Goal: Check status: Check status

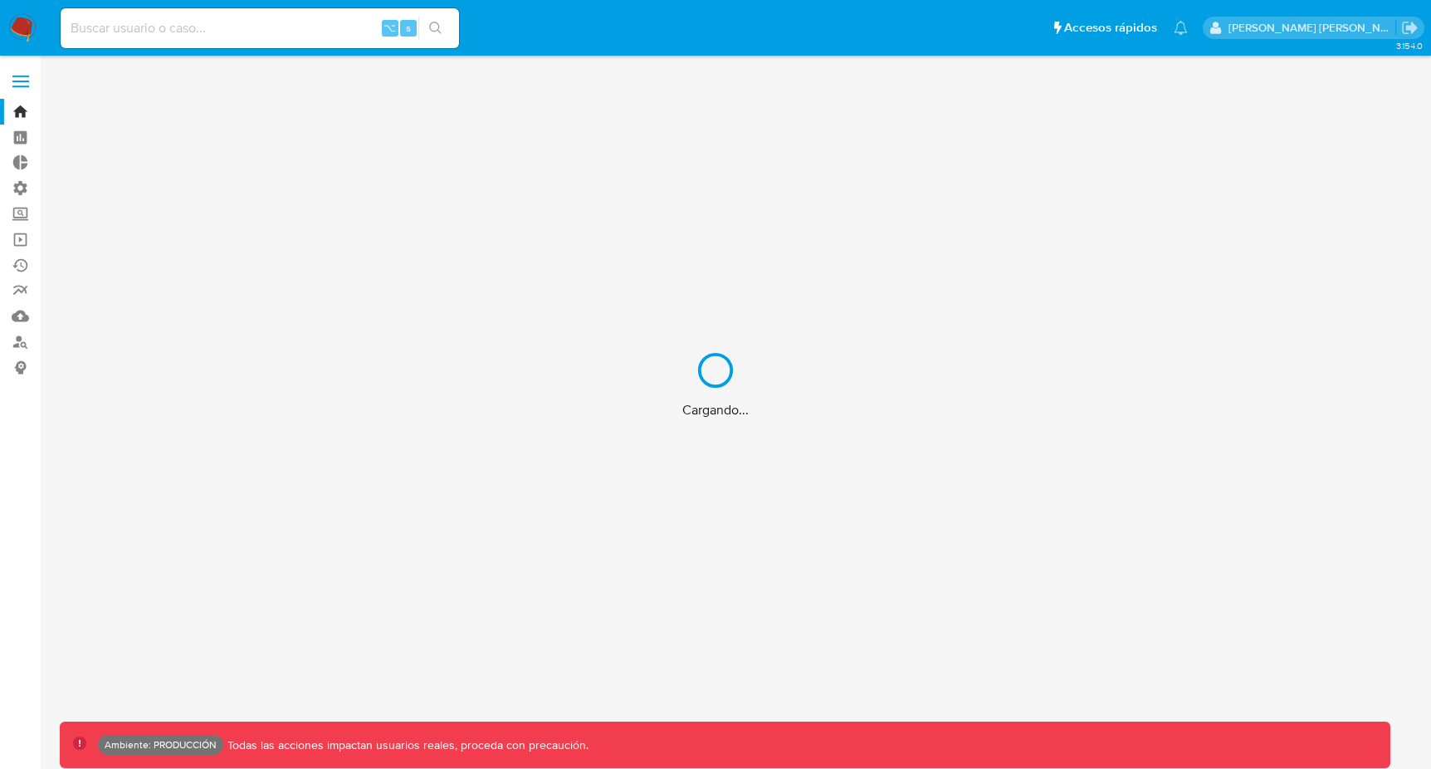
click at [306, 37] on div "Cargando..." at bounding box center [715, 384] width 1431 height 769
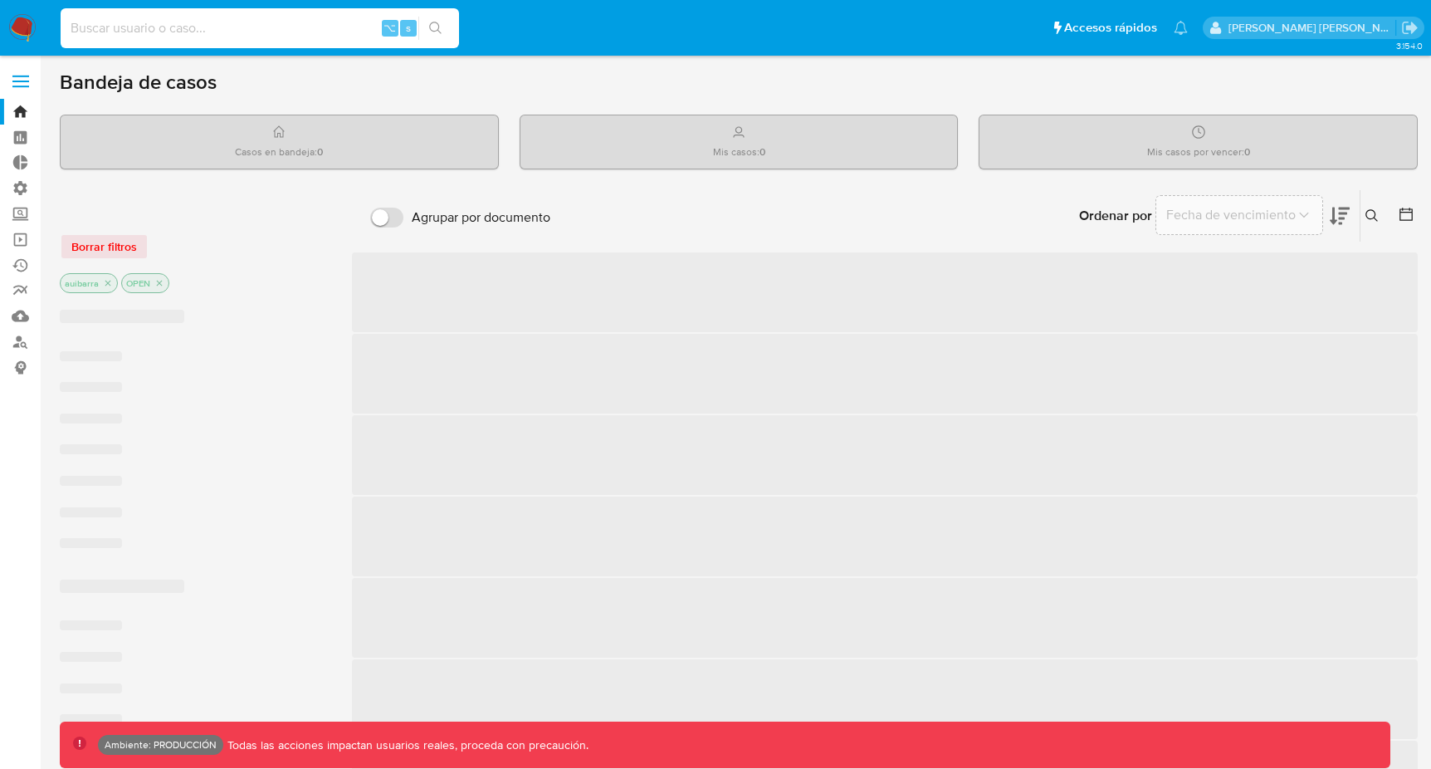
click at [299, 33] on input at bounding box center [260, 28] width 398 height 22
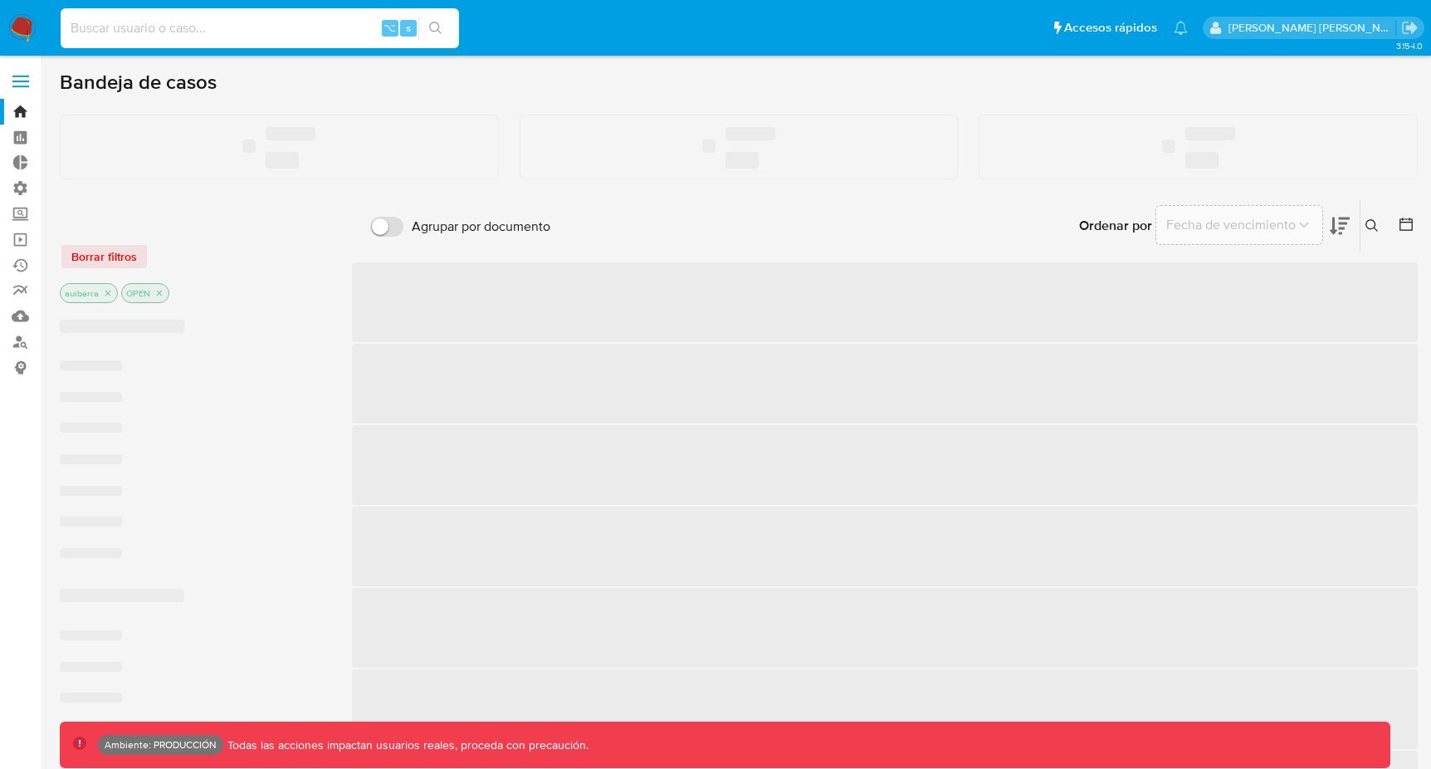
paste input "2352071450"
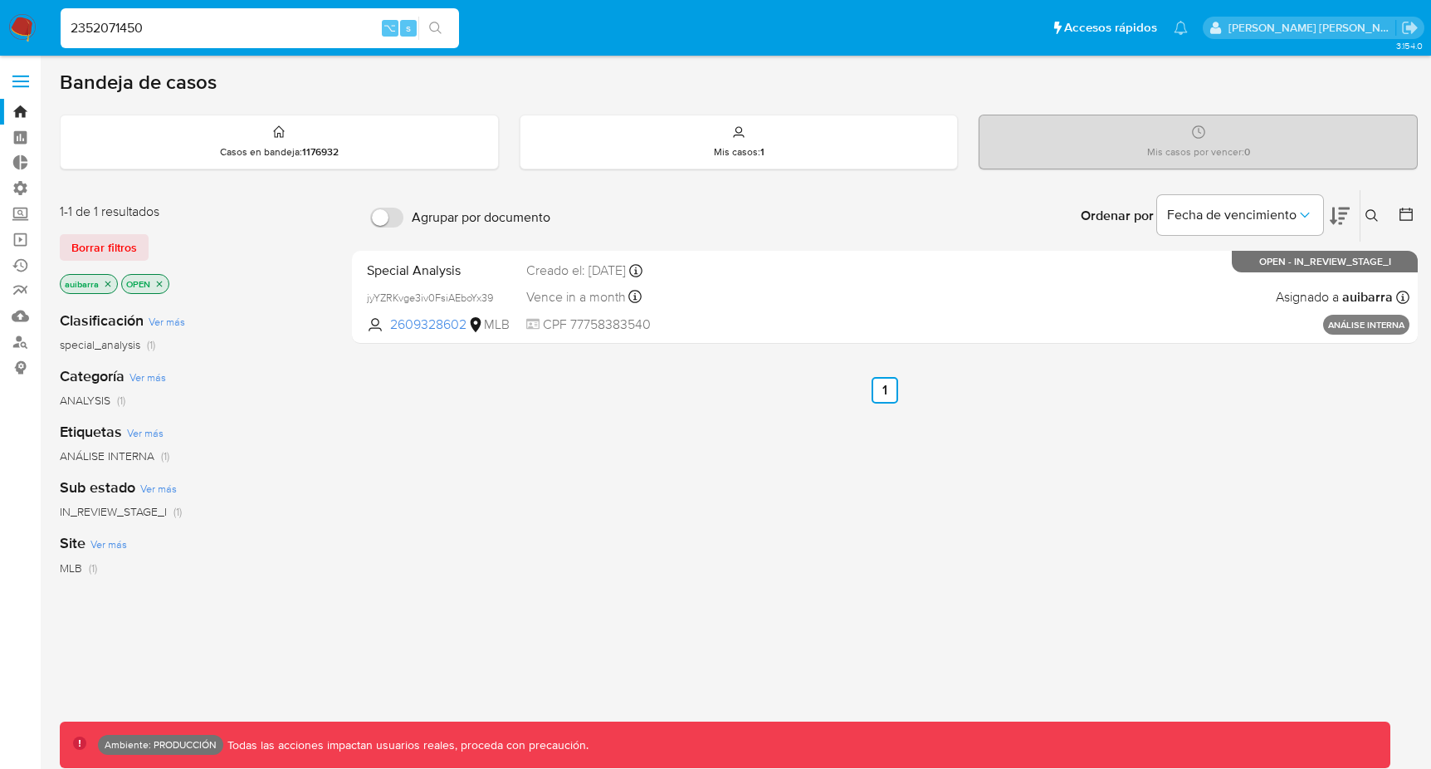
type input "2352071450"
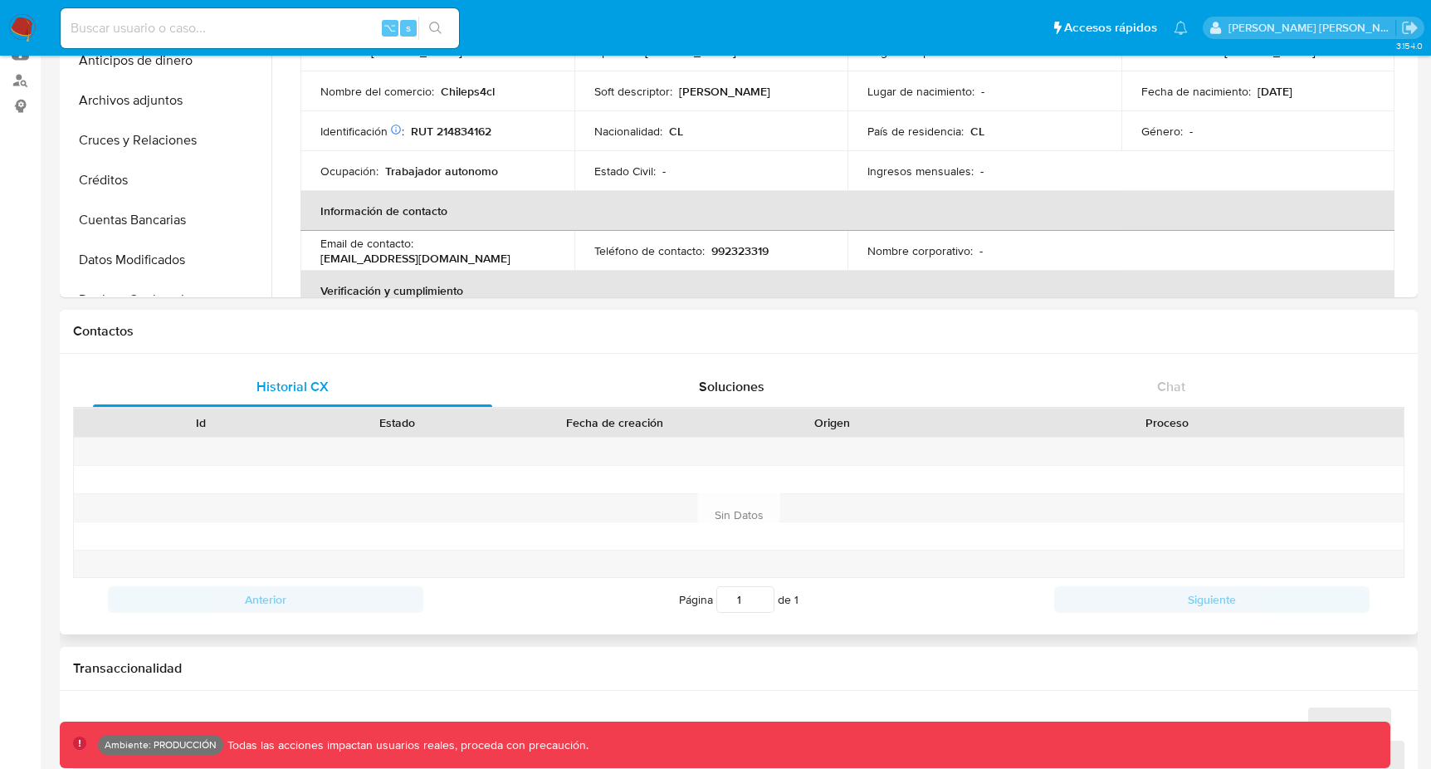
select select "10"
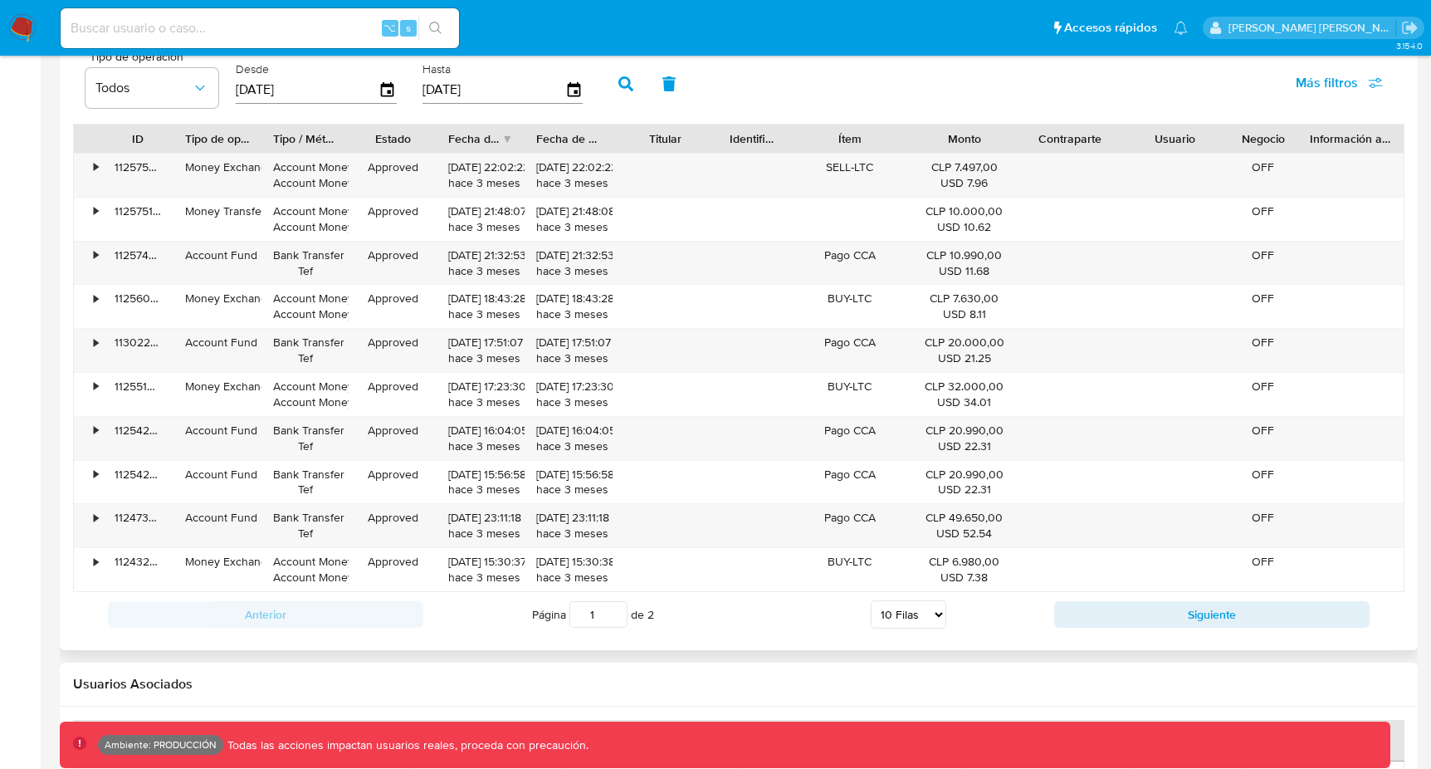
scroll to position [1643, 0]
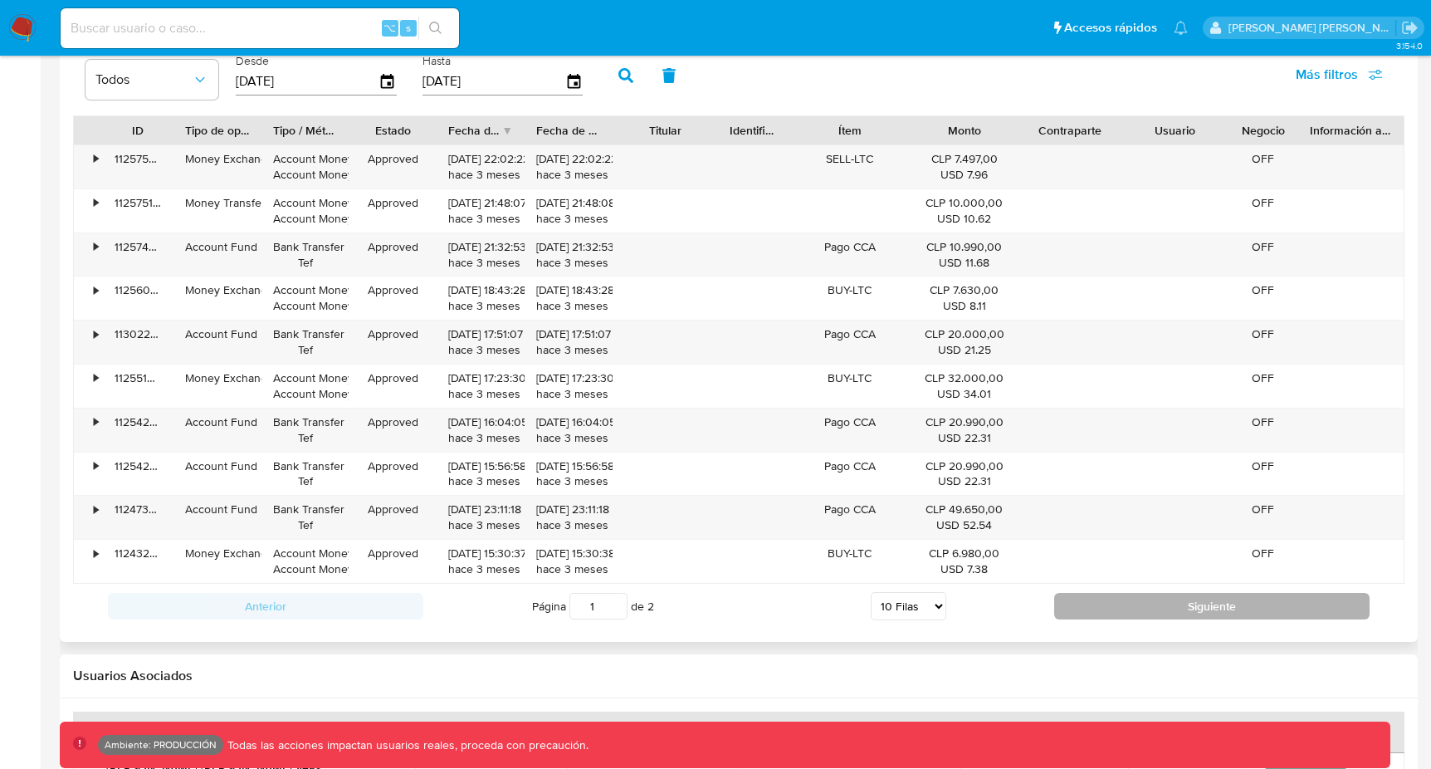
click at [1162, 607] on button "Siguiente" at bounding box center [1211, 606] width 315 height 27
type input "2"
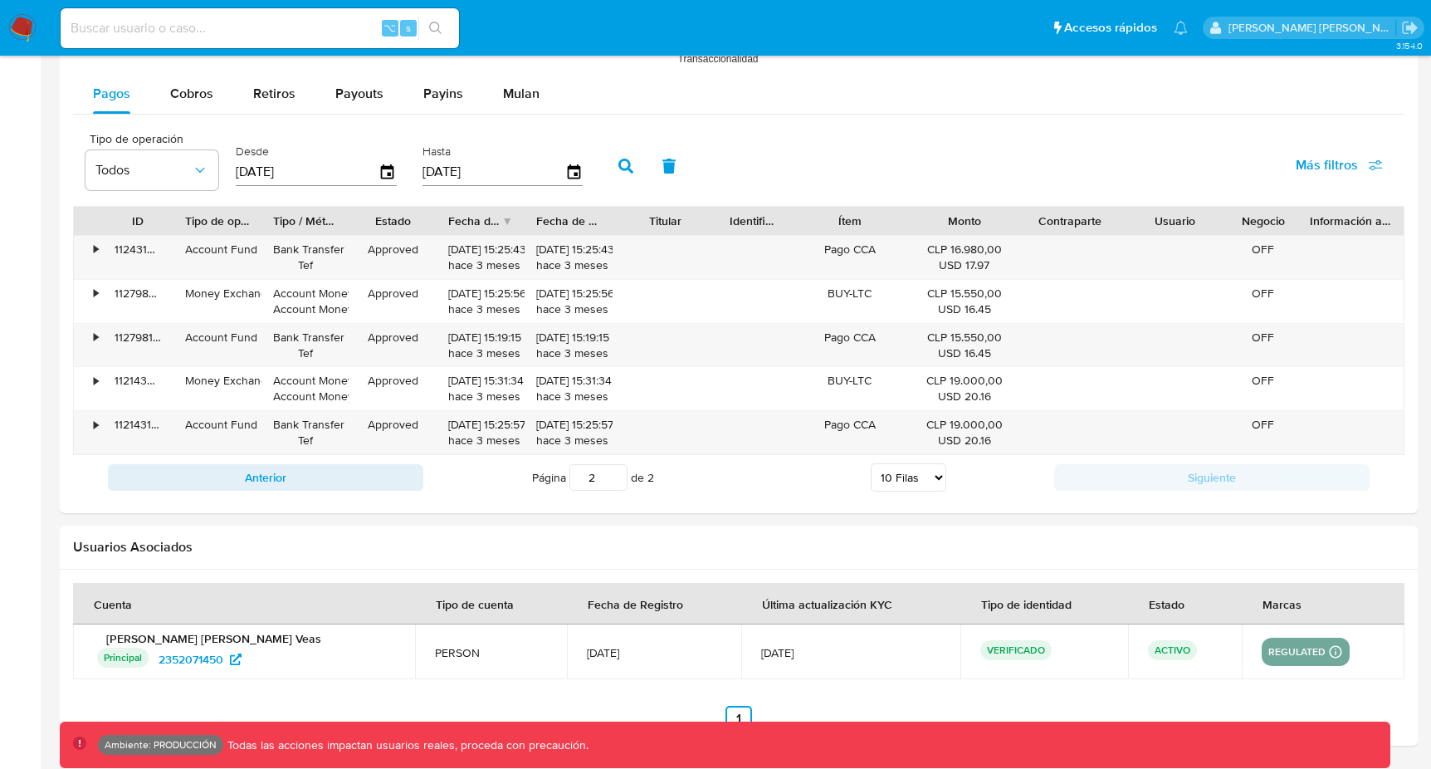
scroll to position [1537, 0]
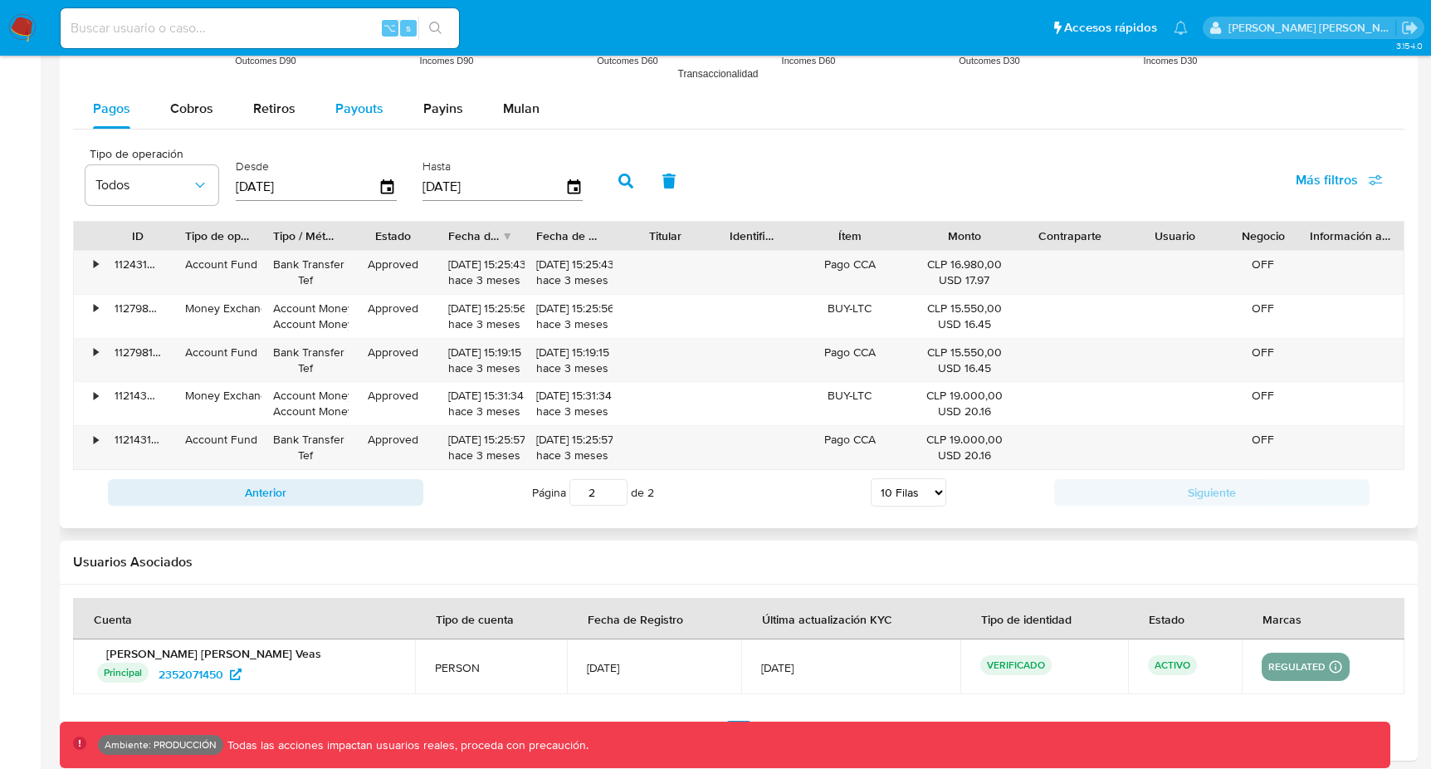
click at [352, 118] on div "Payouts" at bounding box center [359, 109] width 48 height 40
select select "10"
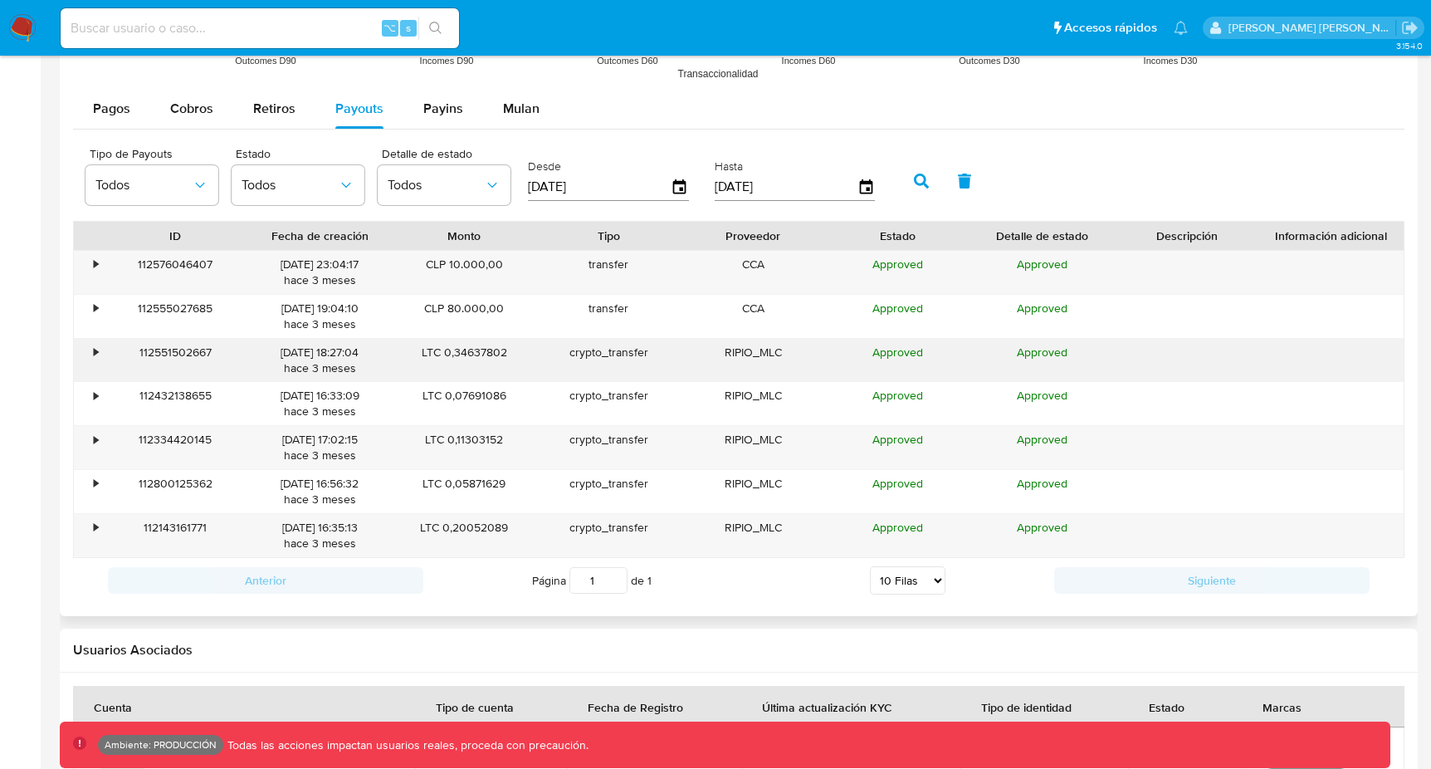
click at [98, 353] on div "•" at bounding box center [96, 353] width 4 height 16
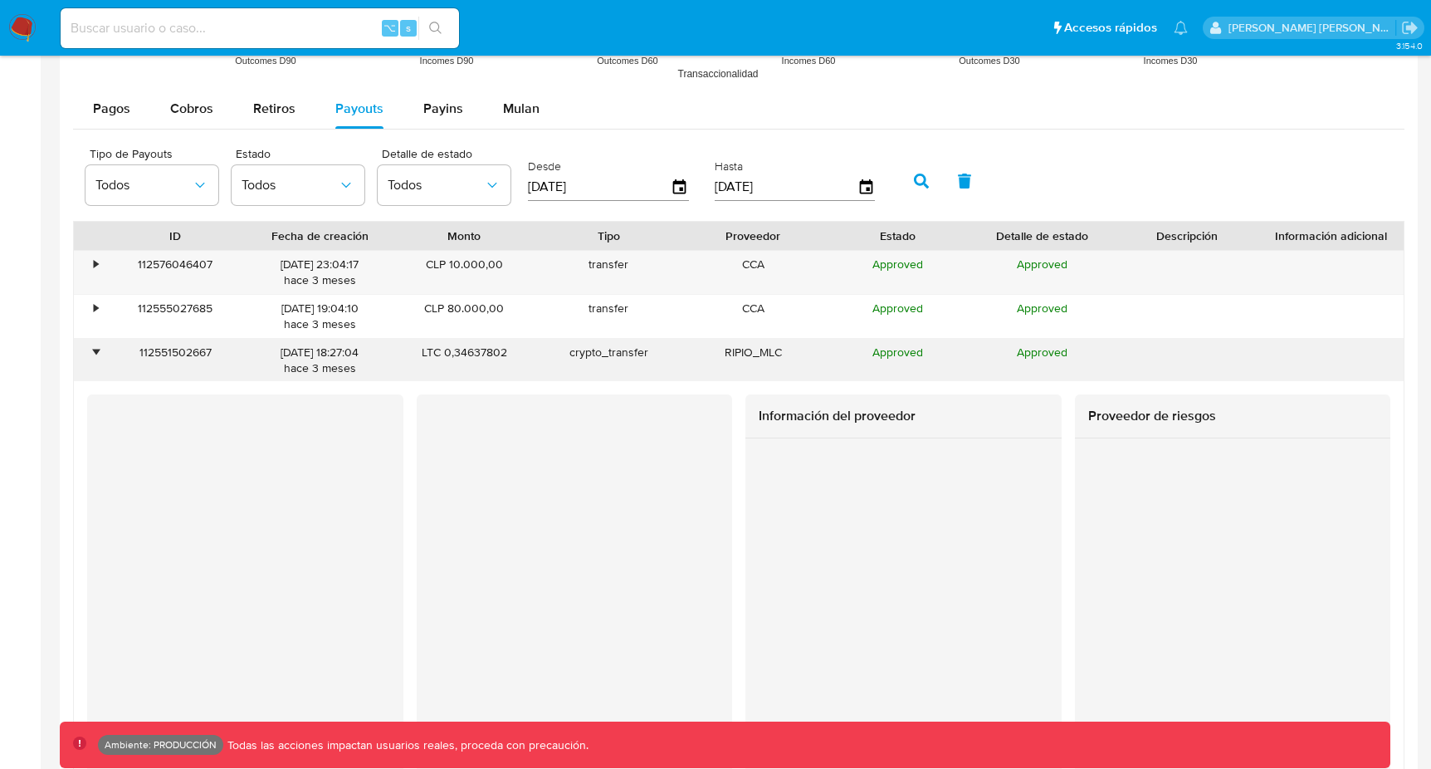
drag, startPoint x: 262, startPoint y: 355, endPoint x: 359, endPoint y: 354, distance: 96.3
click at [359, 354] on div "27/05/2025 18:27:04 hace 3 meses" at bounding box center [319, 361] width 121 height 32
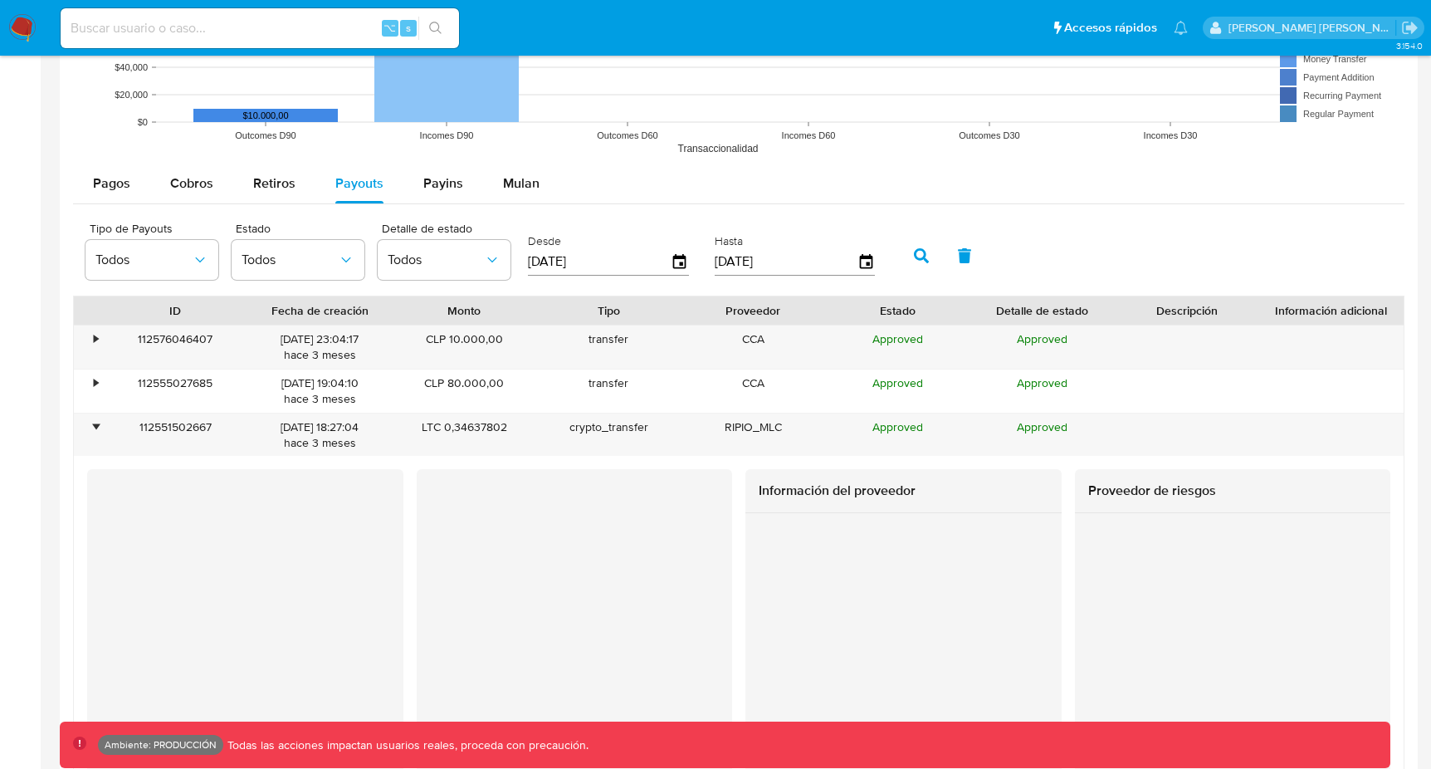
scroll to position [1468, 0]
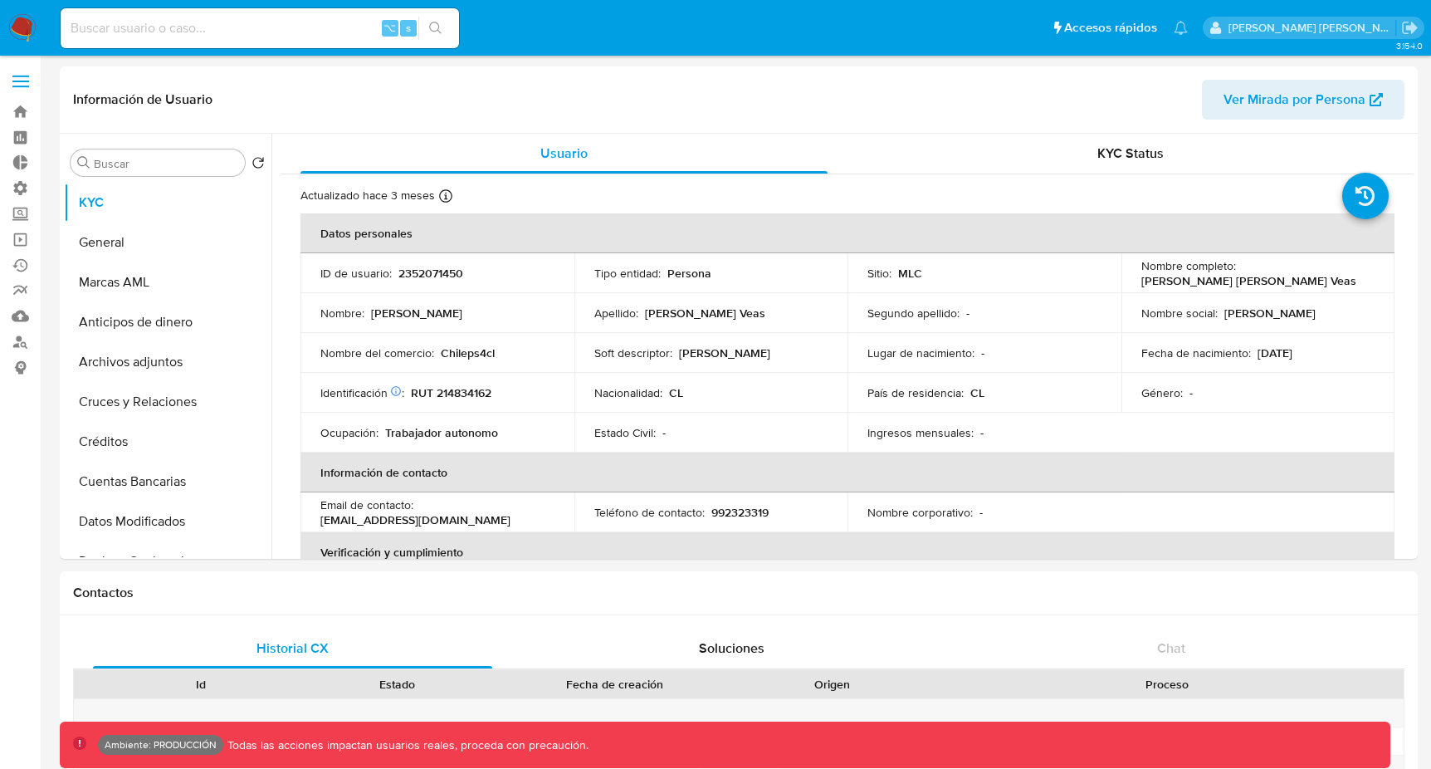
select select "10"
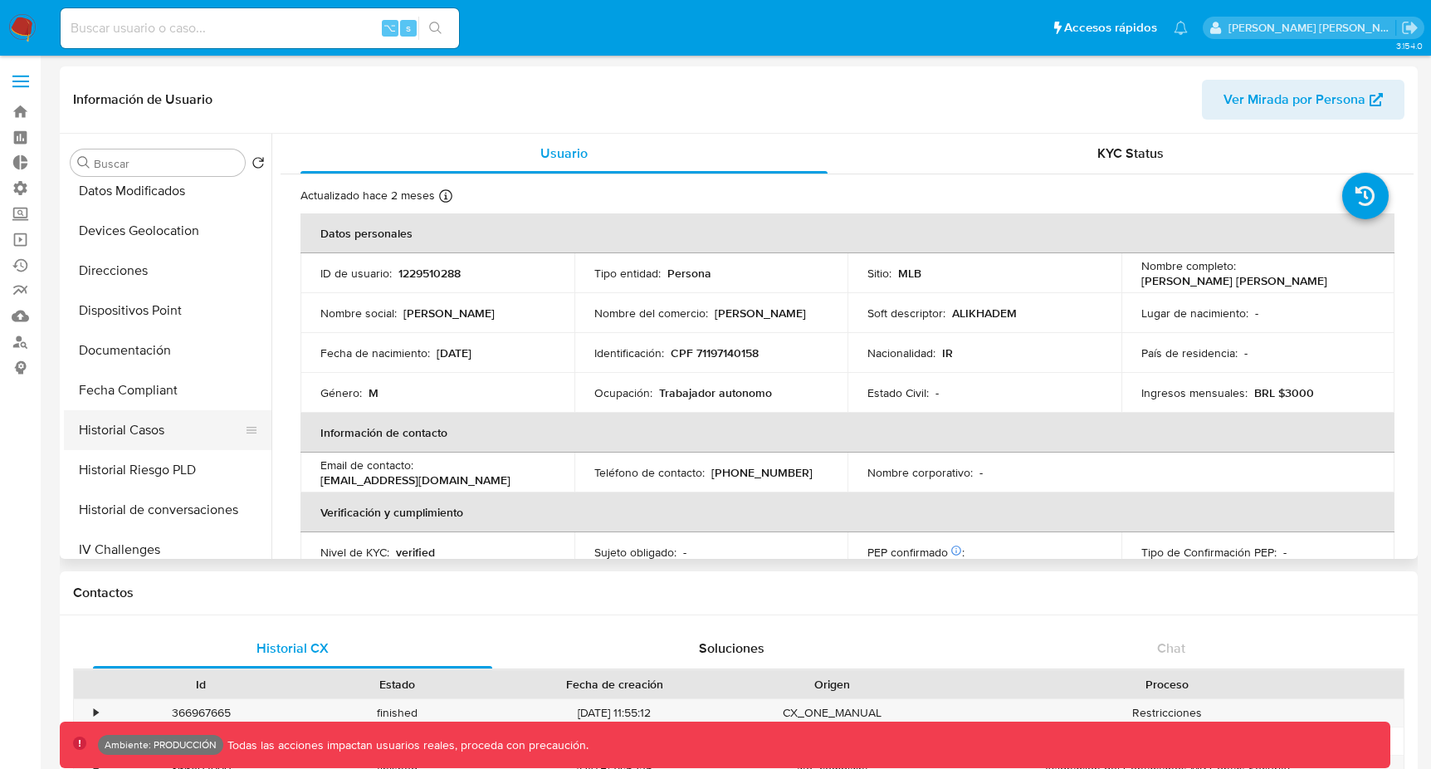
select select "10"
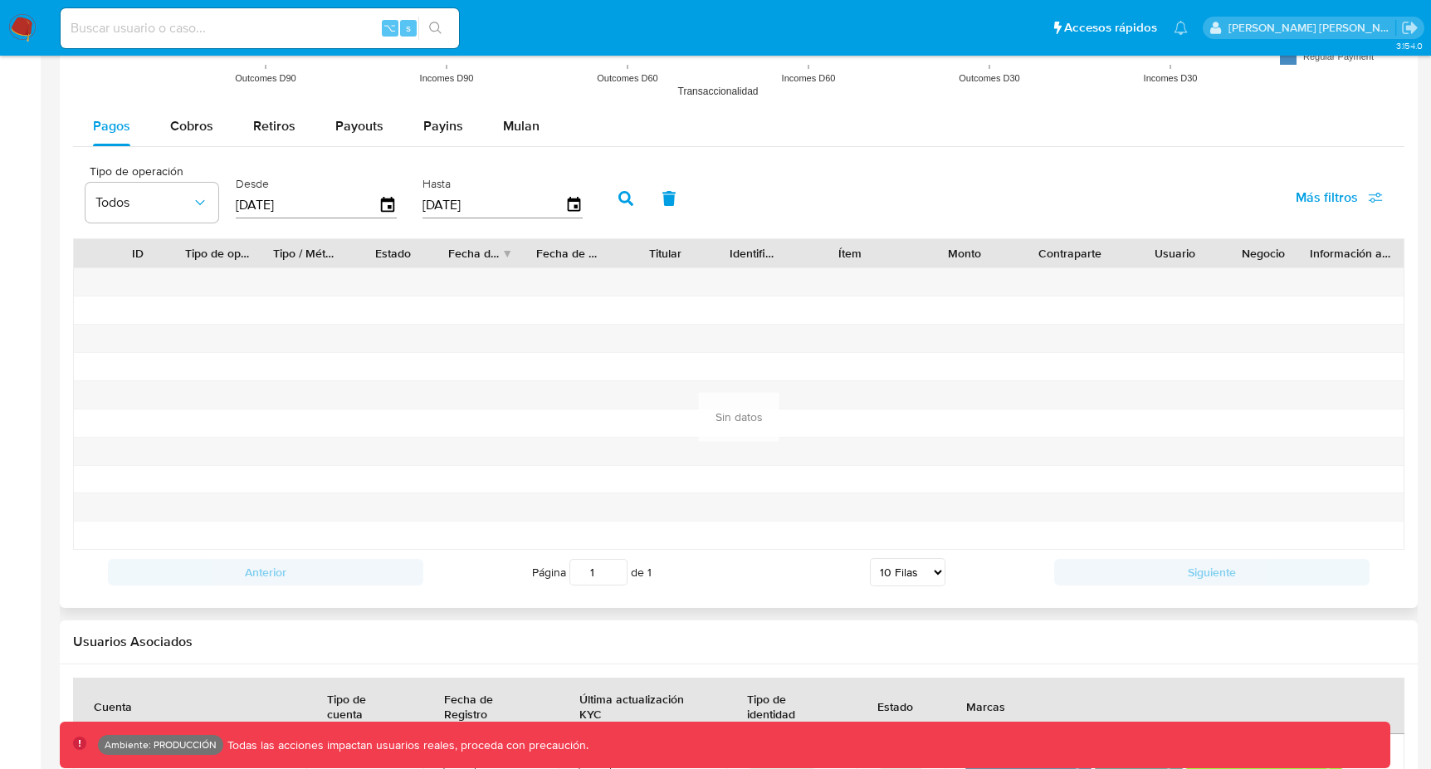
scroll to position [1449, 0]
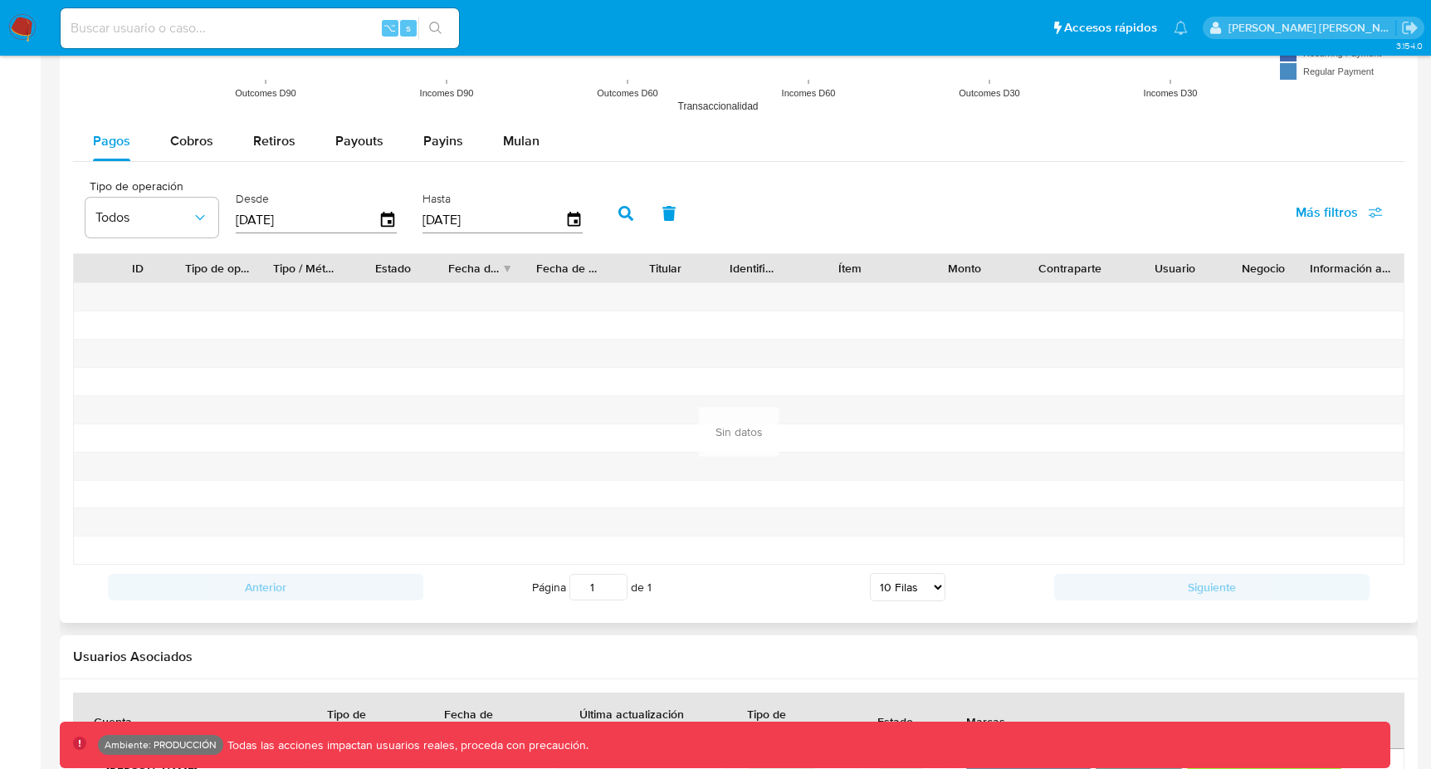
click at [628, 206] on icon "button" at bounding box center [625, 213] width 15 height 15
click at [1347, 212] on span "Más filtros" at bounding box center [1327, 213] width 62 height 40
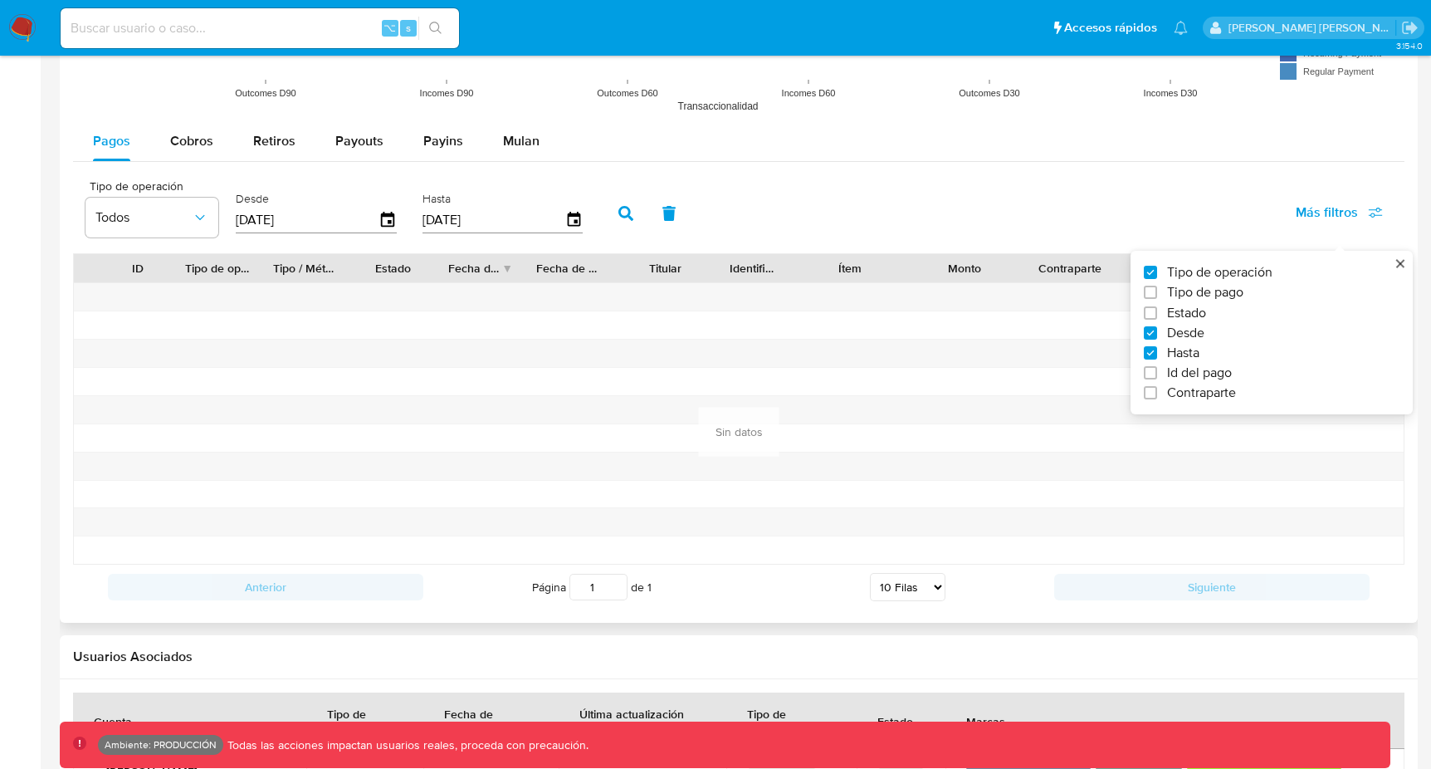
click at [1210, 374] on span "Id del pago" at bounding box center [1199, 372] width 65 height 17
click at [1157, 374] on input "Id del pago" at bounding box center [1150, 372] width 13 height 13
checkbox input "true"
click at [685, 224] on input "number" at bounding box center [685, 219] width 163 height 22
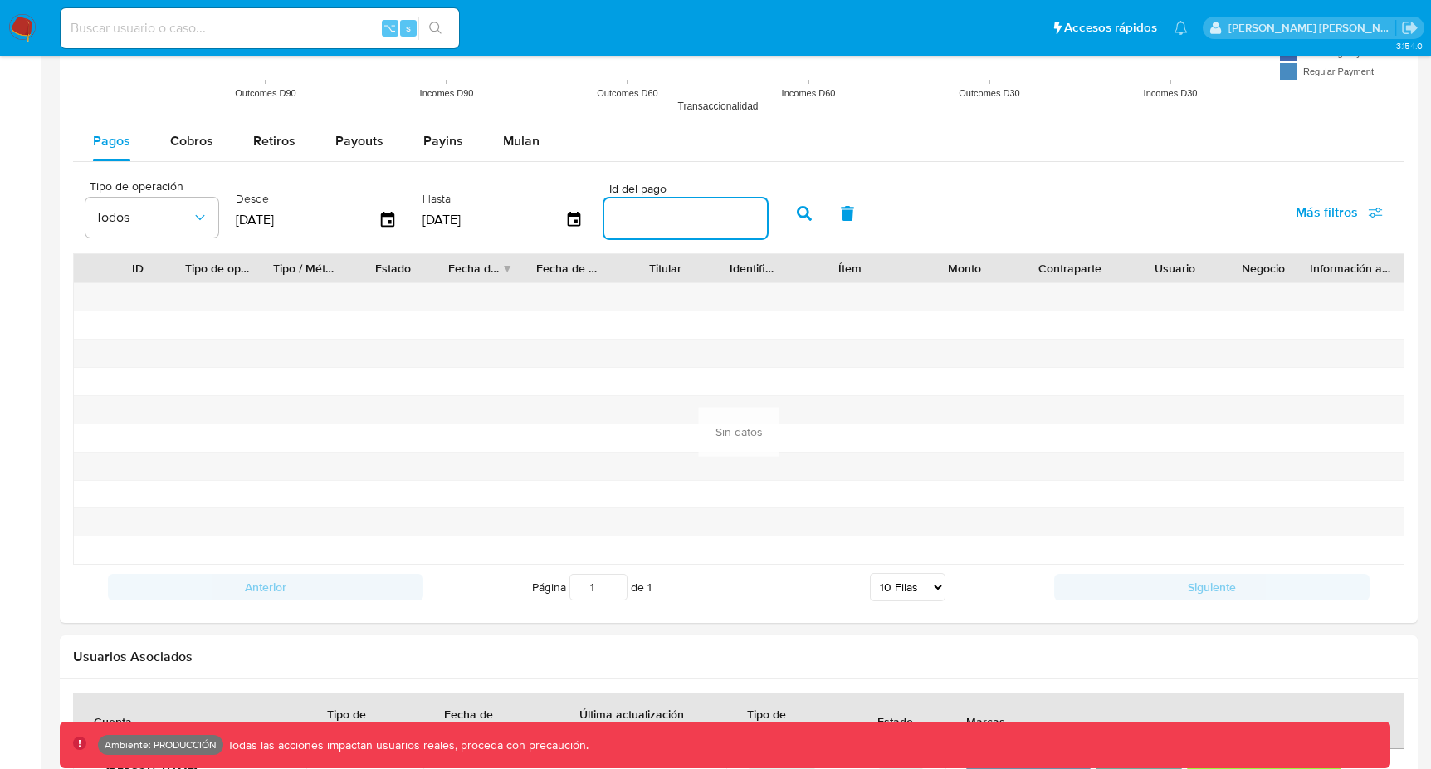
click at [694, 221] on input "number" at bounding box center [685, 219] width 163 height 22
paste input "99133026967"
type input "99133026967"
click at [802, 217] on icon "button" at bounding box center [804, 213] width 15 height 15
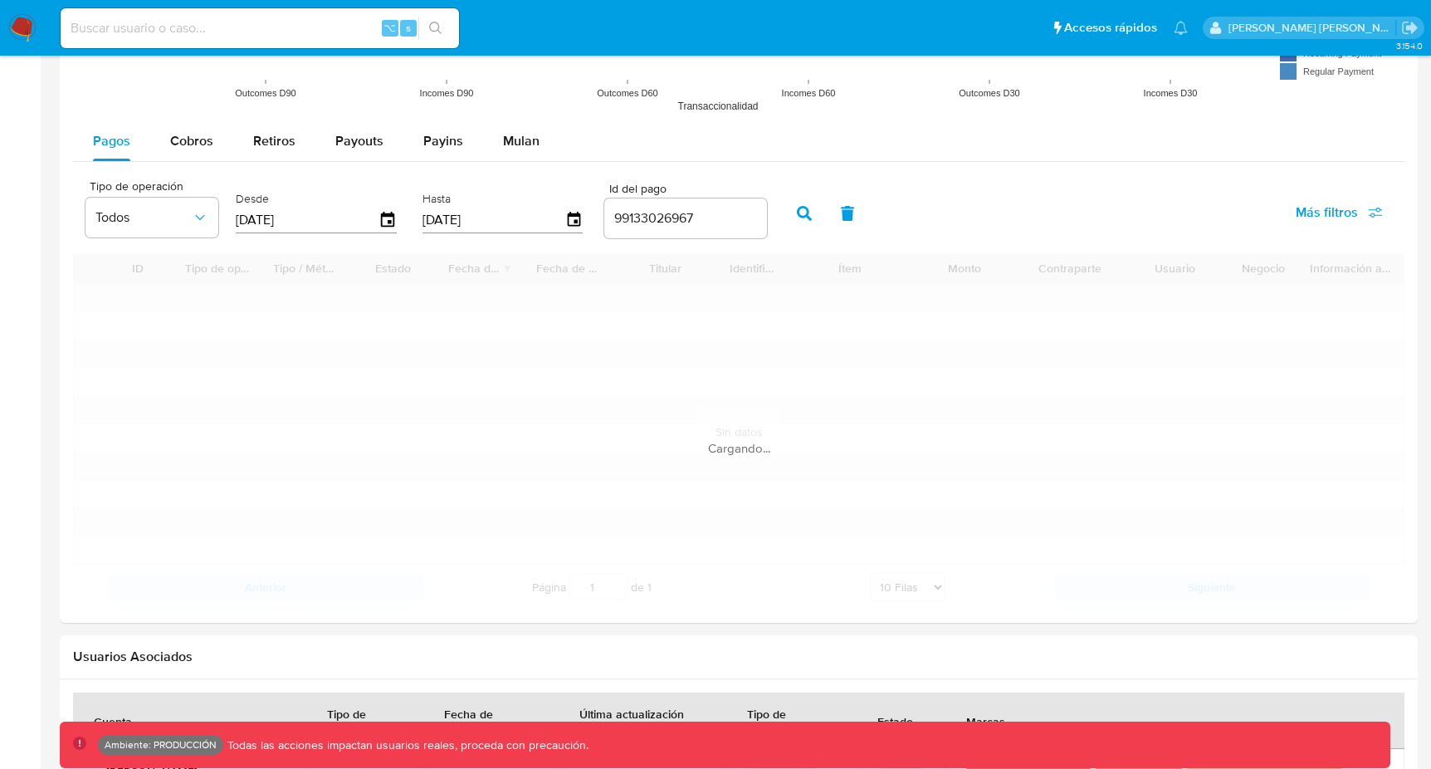
scroll to position [1430, 0]
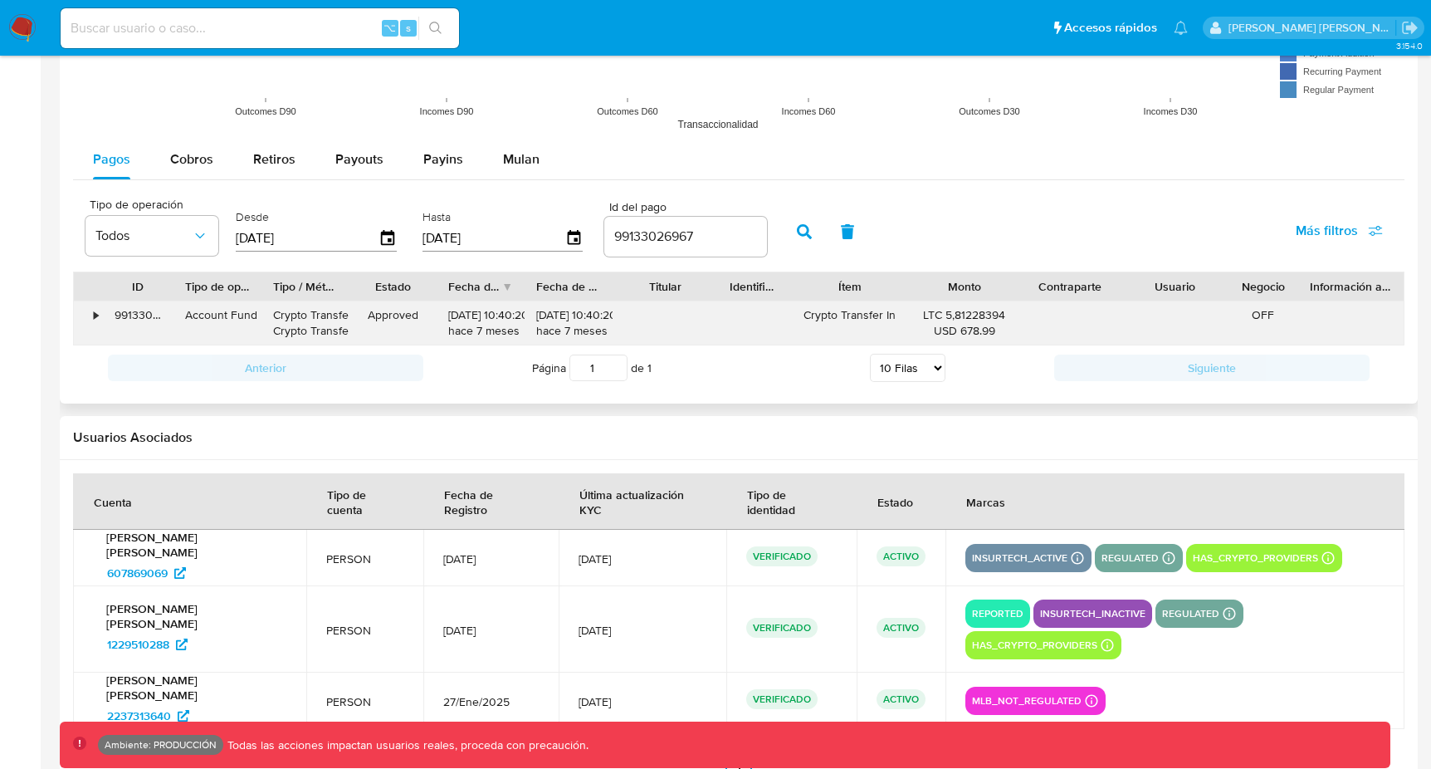
click at [95, 314] on div "•" at bounding box center [96, 315] width 4 height 16
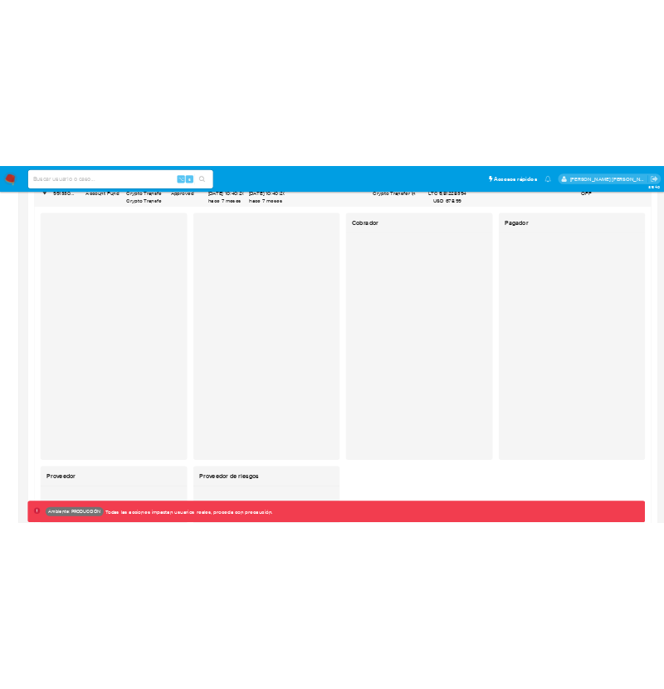
scroll to position [1686, 0]
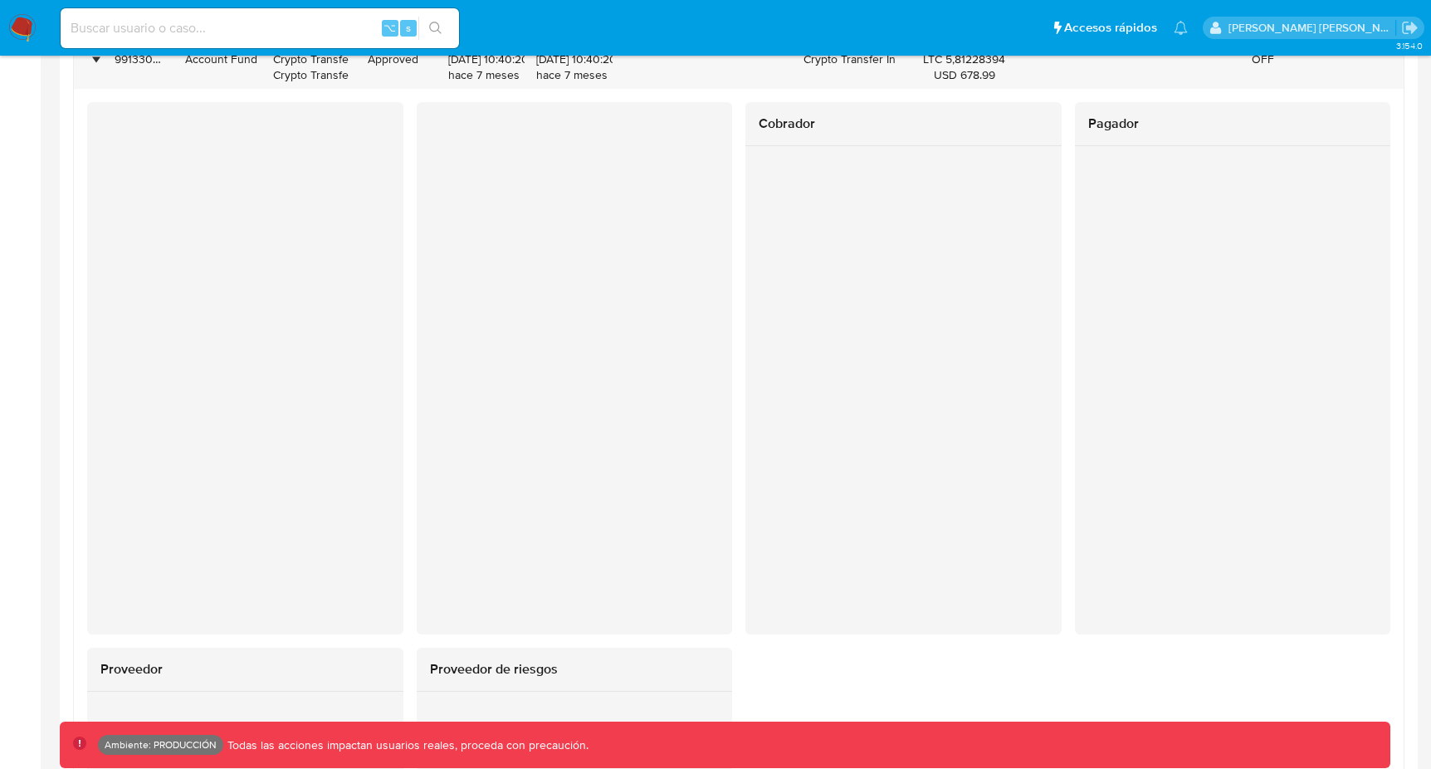
click at [257, 312] on div at bounding box center [245, 368] width 316 height 532
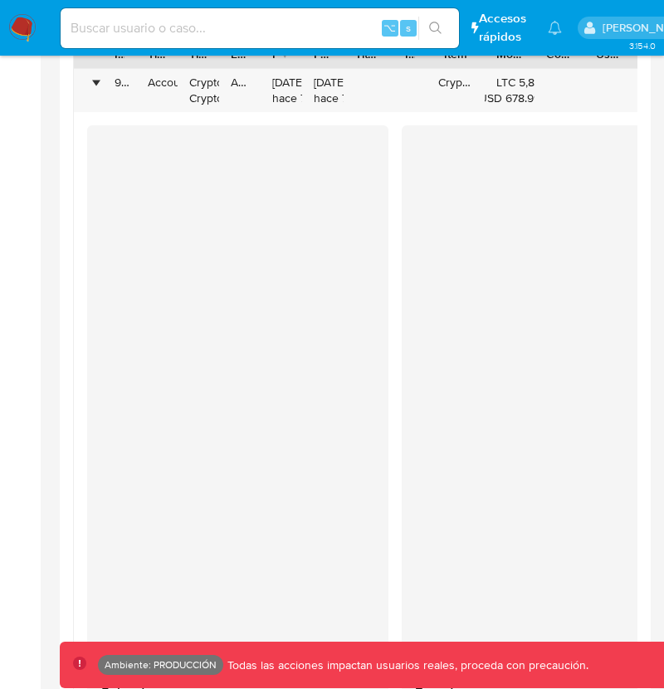
scroll to position [1664, 0]
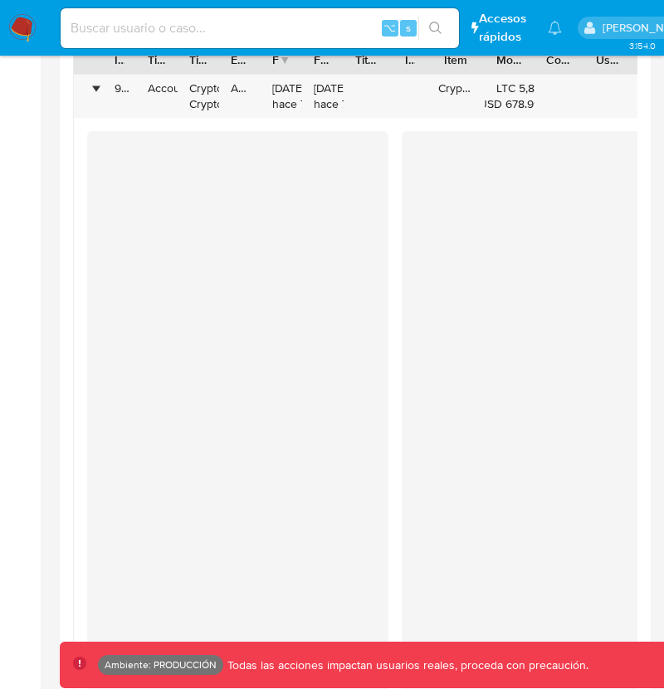
click at [95, 89] on div "•" at bounding box center [96, 89] width 4 height 16
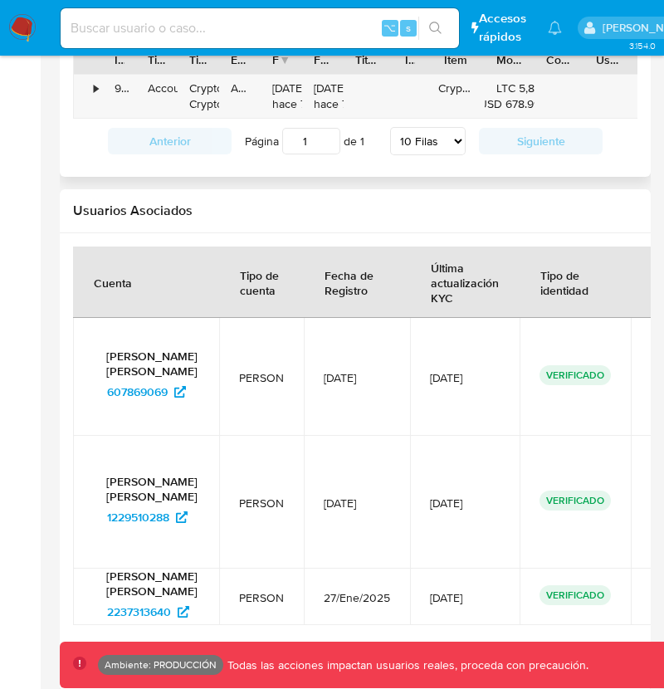
click at [95, 92] on div "•" at bounding box center [96, 89] width 4 height 16
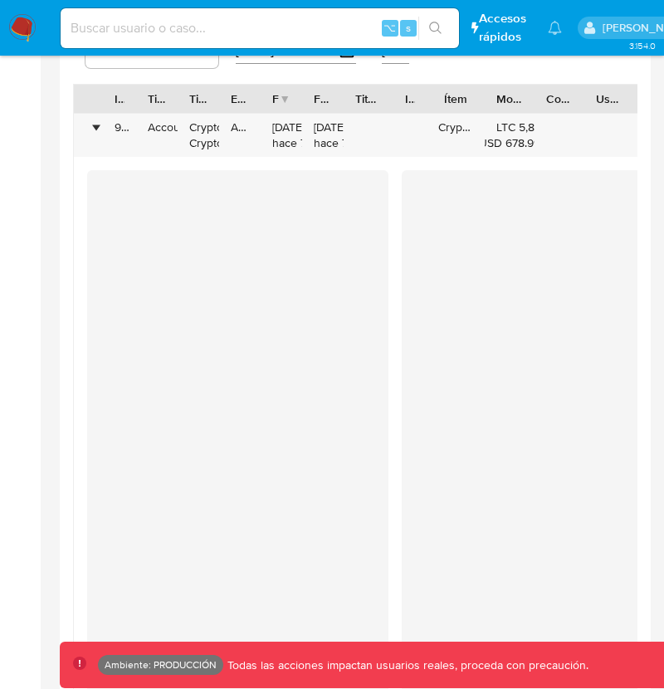
scroll to position [1619, 0]
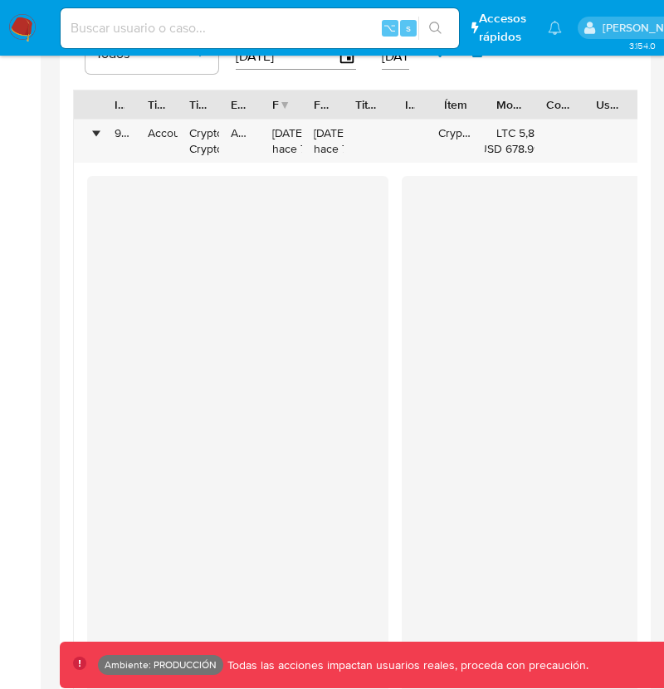
click at [90, 132] on div "•" at bounding box center [88, 141] width 29 height 43
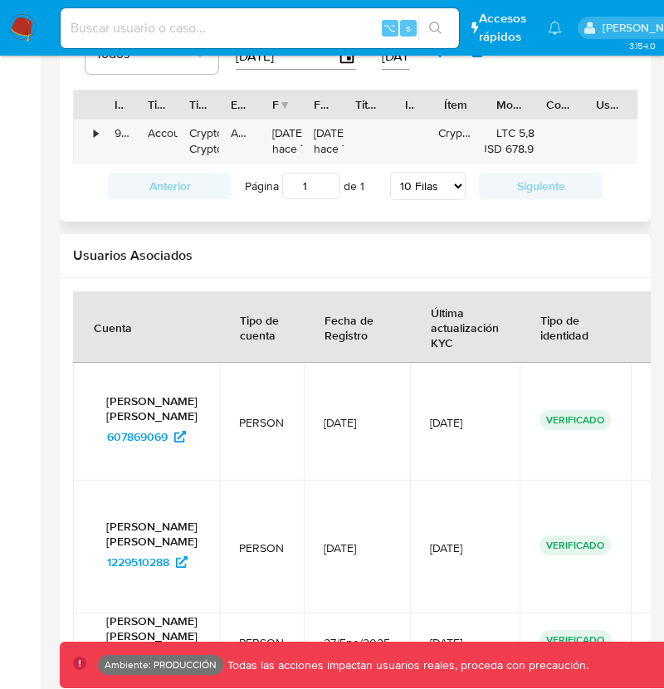
click at [98, 135] on div "•" at bounding box center [96, 133] width 4 height 16
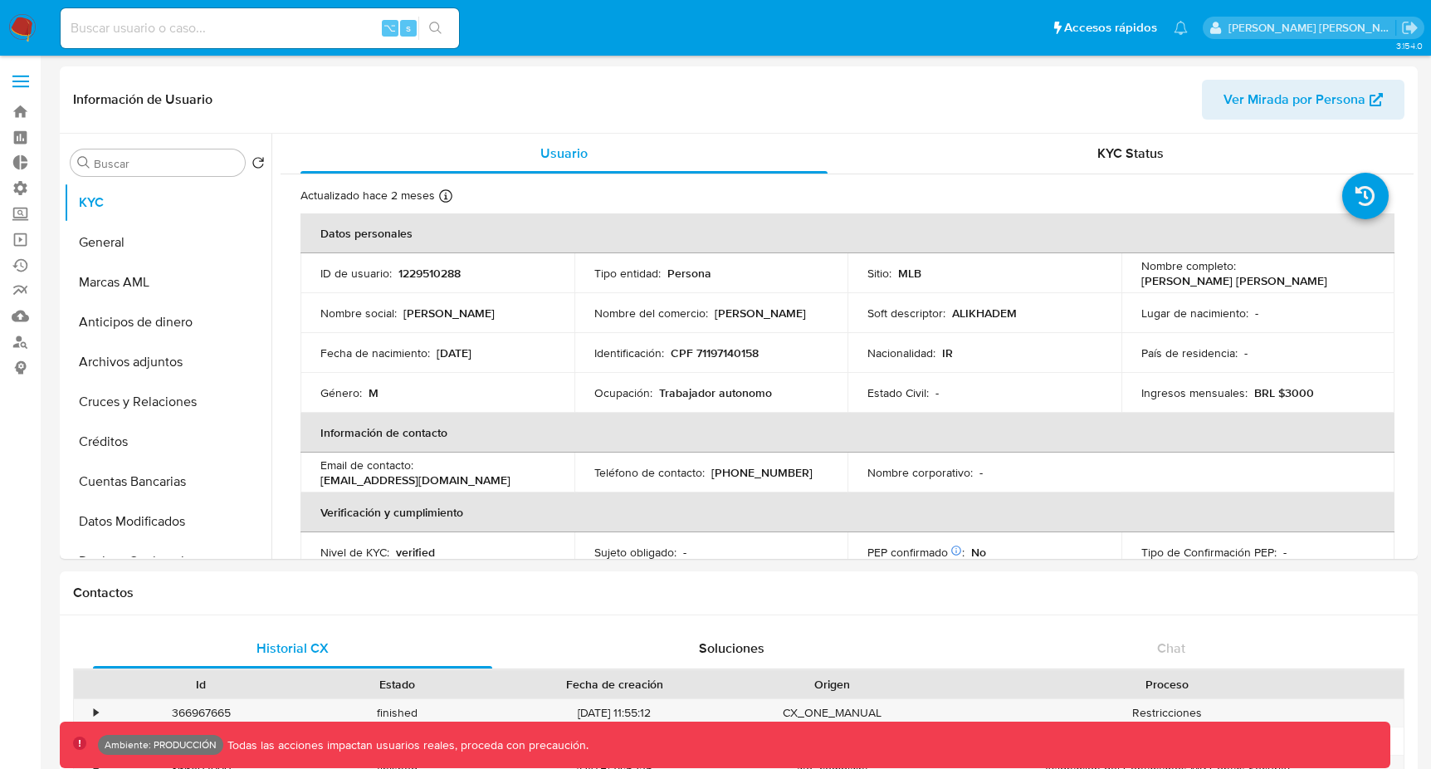
select select "10"
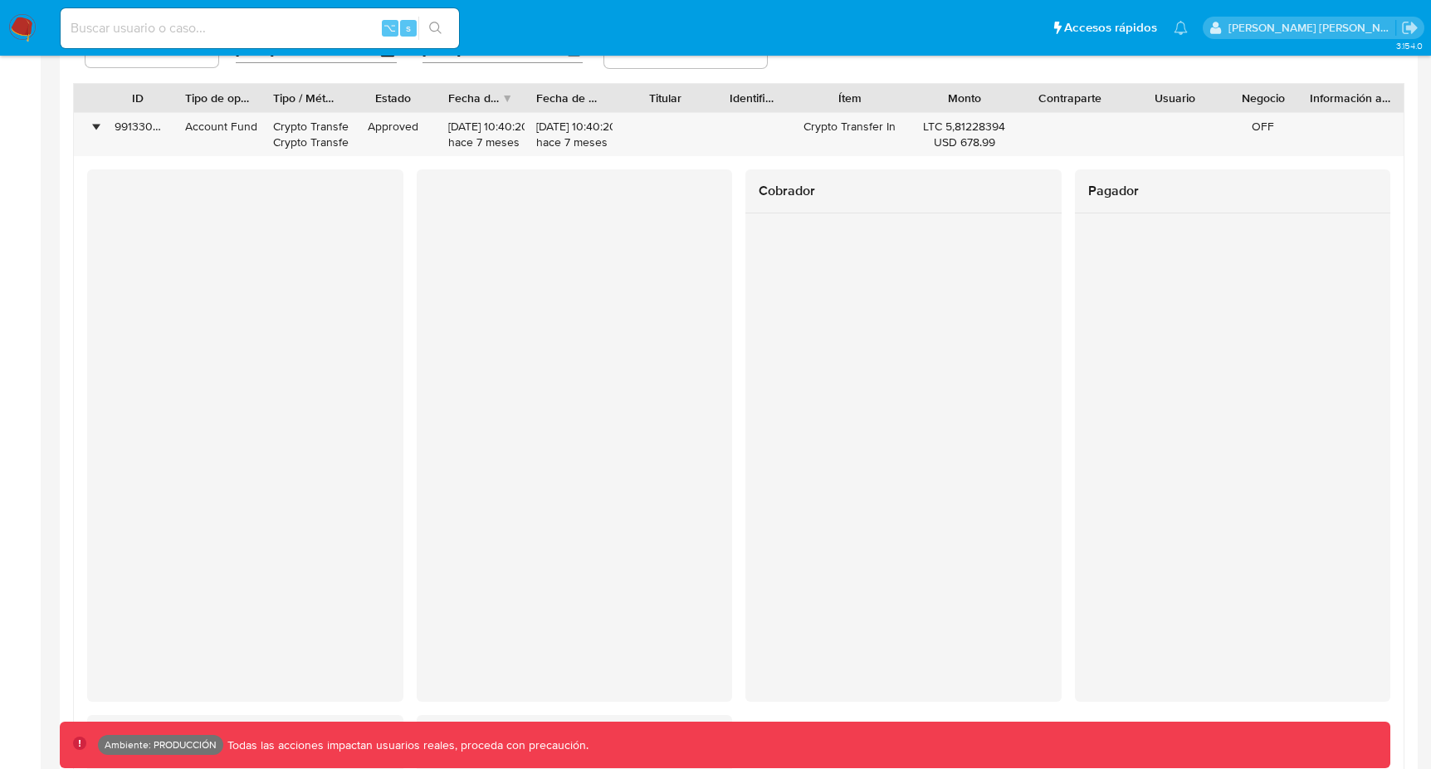
scroll to position [741, 0]
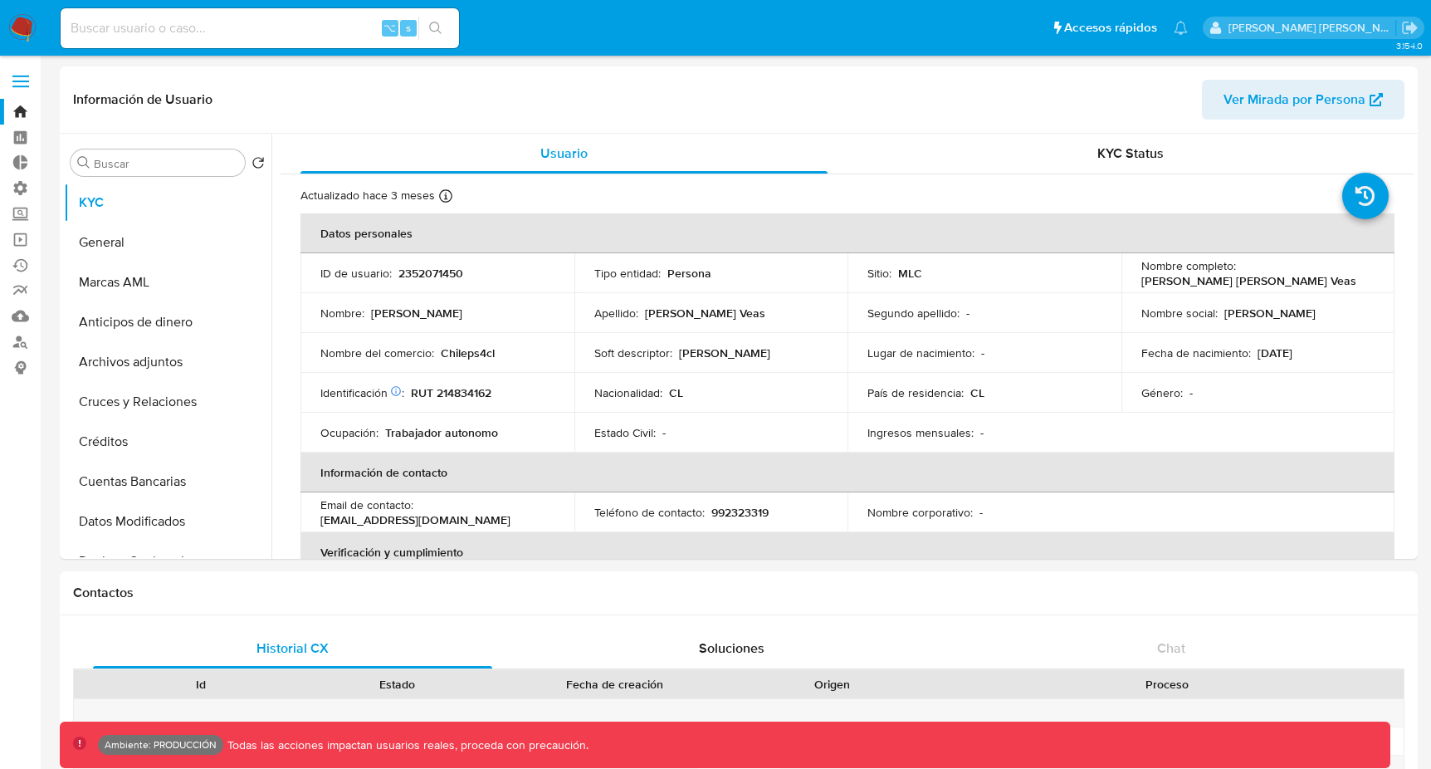
select select "10"
